Goal: Task Accomplishment & Management: Manage account settings

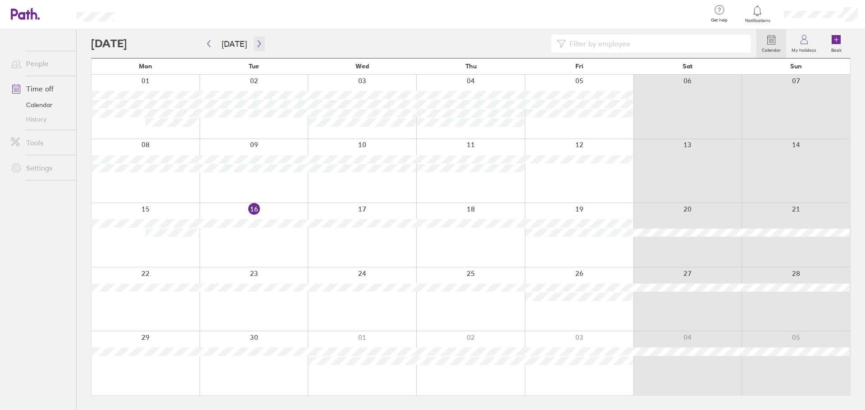
click at [256, 42] on icon "button" at bounding box center [259, 43] width 7 height 7
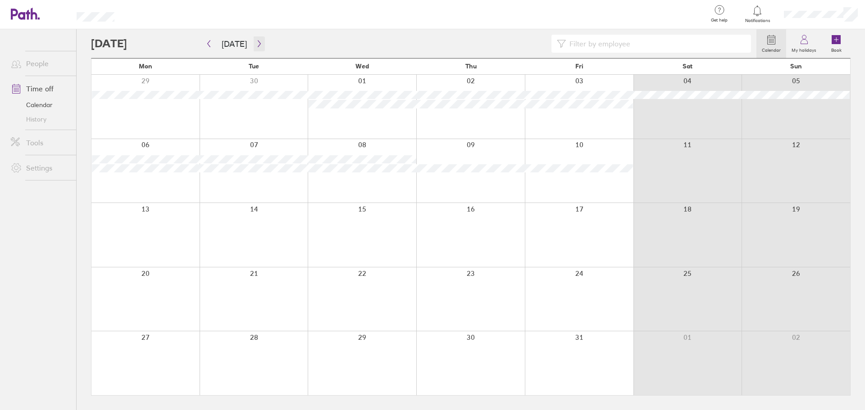
click at [256, 42] on icon "button" at bounding box center [259, 43] width 7 height 7
click at [236, 45] on button "[DATE]" at bounding box center [234, 43] width 40 height 15
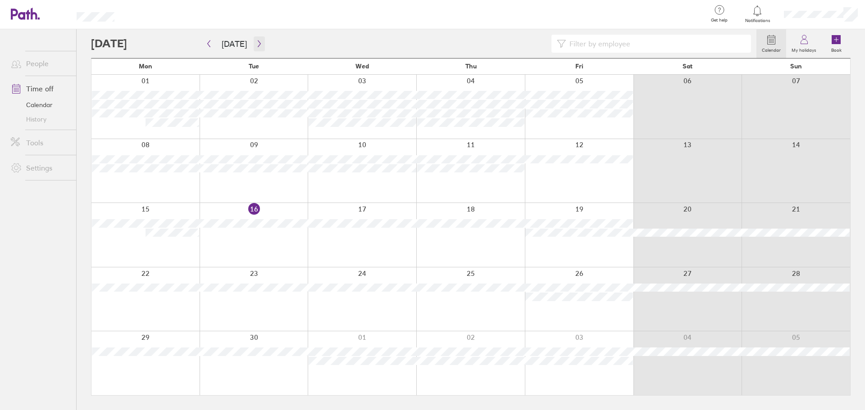
click at [254, 48] on button "button" at bounding box center [259, 43] width 11 height 15
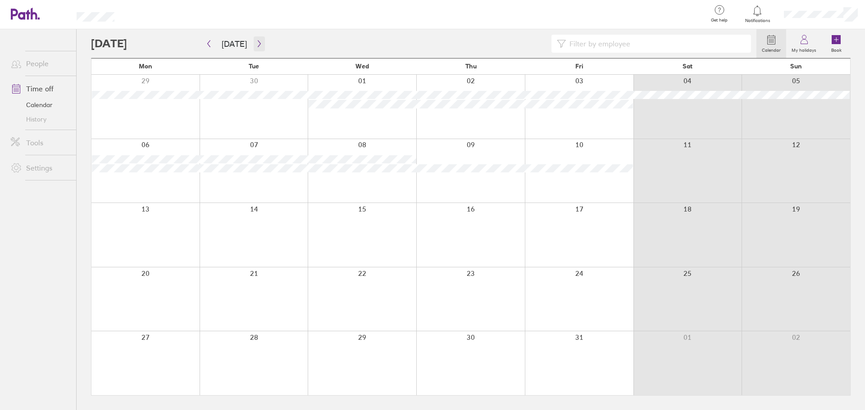
click at [258, 39] on button "button" at bounding box center [259, 43] width 11 height 15
click at [262, 39] on button "button" at bounding box center [259, 43] width 11 height 15
click at [231, 44] on button "[DATE]" at bounding box center [234, 43] width 40 height 15
